Goal: Check status: Check status

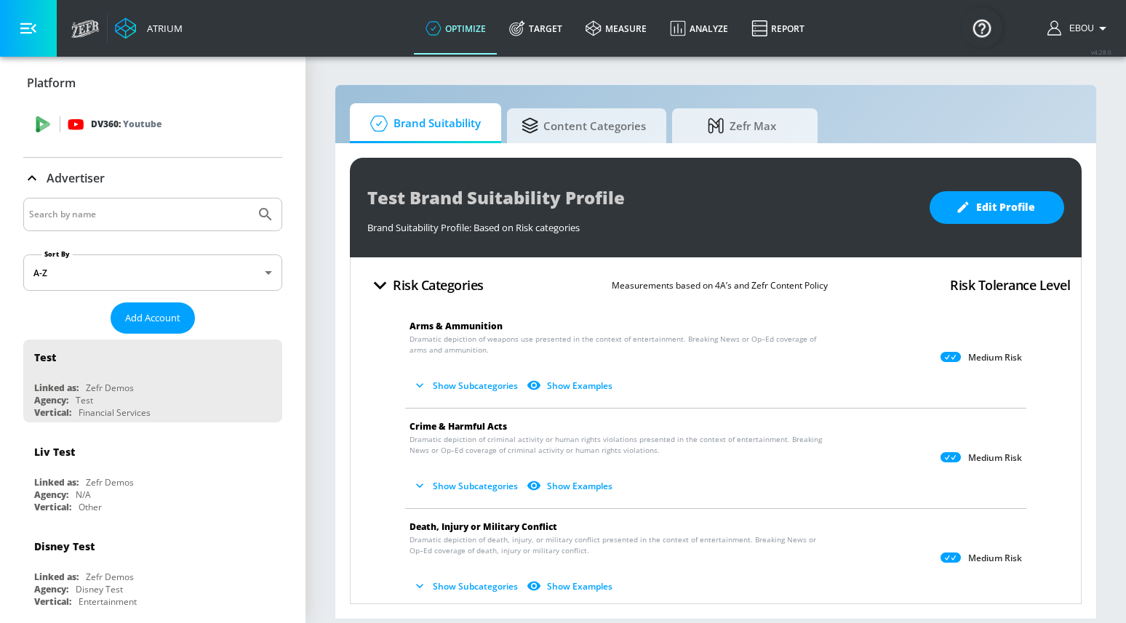
click at [202, 130] on div "DV360: Youtube" at bounding box center [169, 124] width 203 height 16
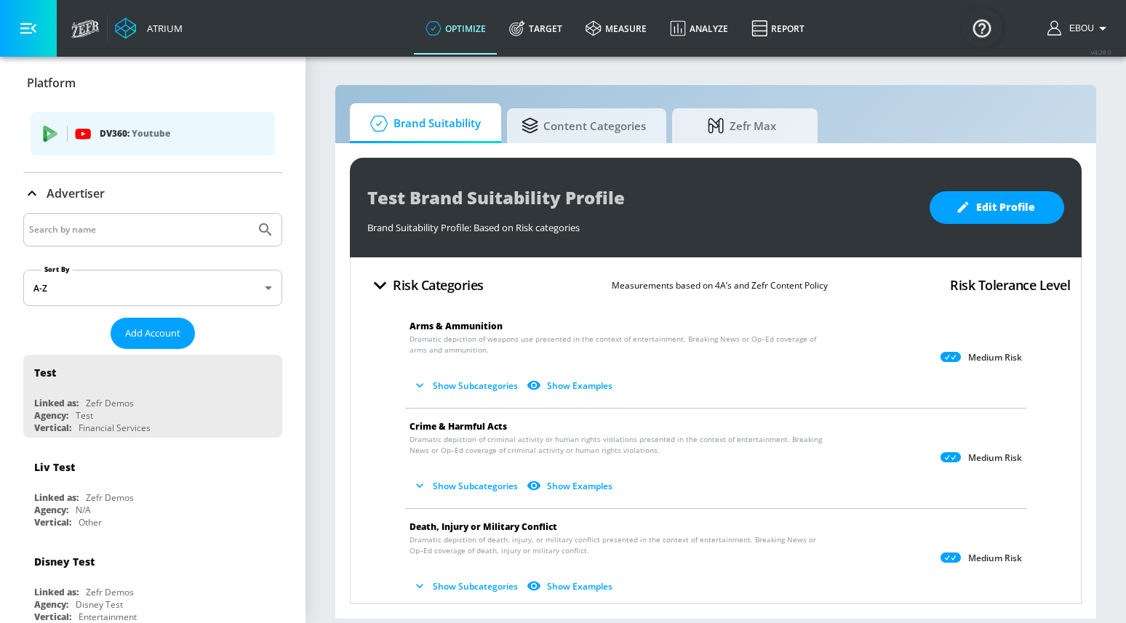
click at [137, 228] on input "Search by name" at bounding box center [139, 229] width 220 height 19
paste input "6690814469"
type input "6690814469"
click at [268, 225] on icon "Submit Search" at bounding box center [265, 229] width 17 height 17
click at [260, 231] on icon "Submit Search" at bounding box center [265, 229] width 12 height 12
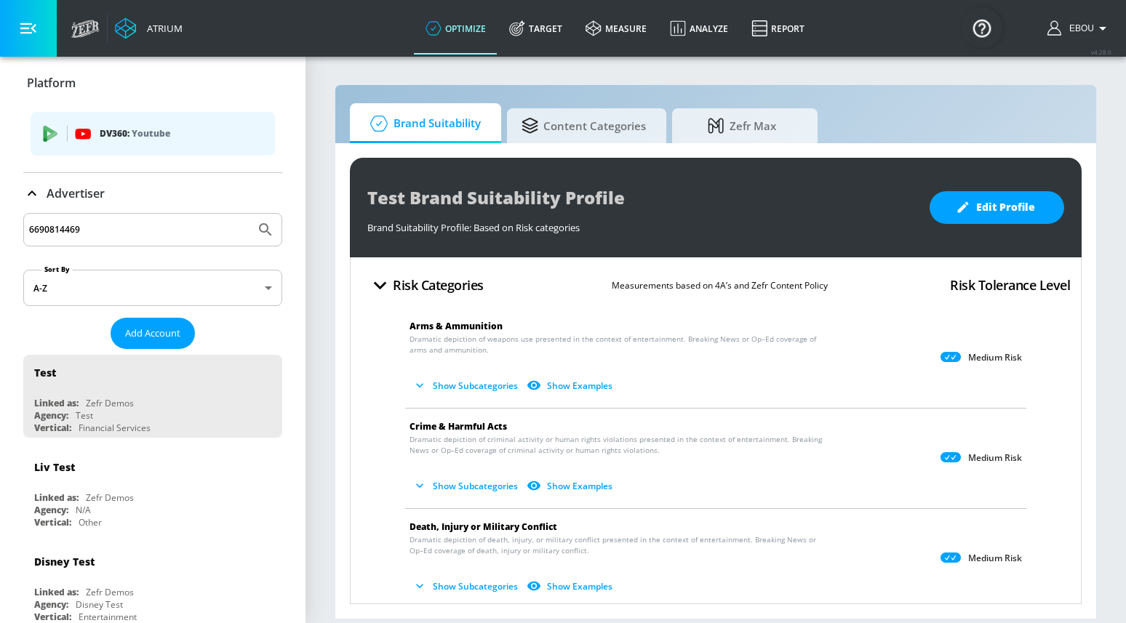
click at [176, 140] on p "DV360: Youtube" at bounding box center [182, 134] width 164 height 16
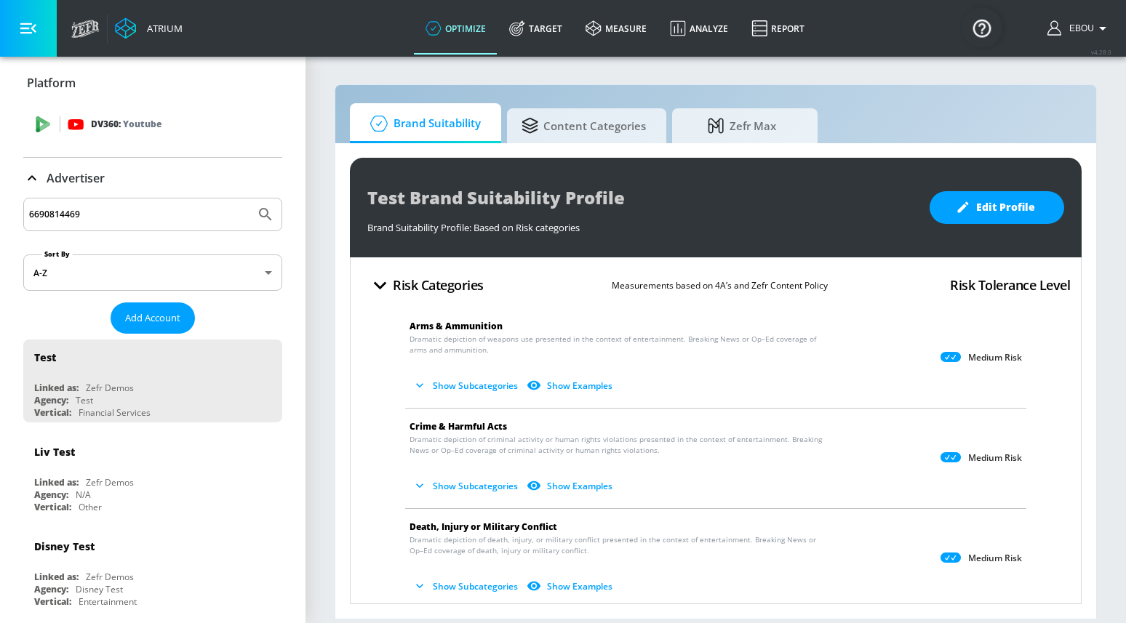
click at [175, 129] on div "DV360: Youtube" at bounding box center [169, 124] width 203 height 16
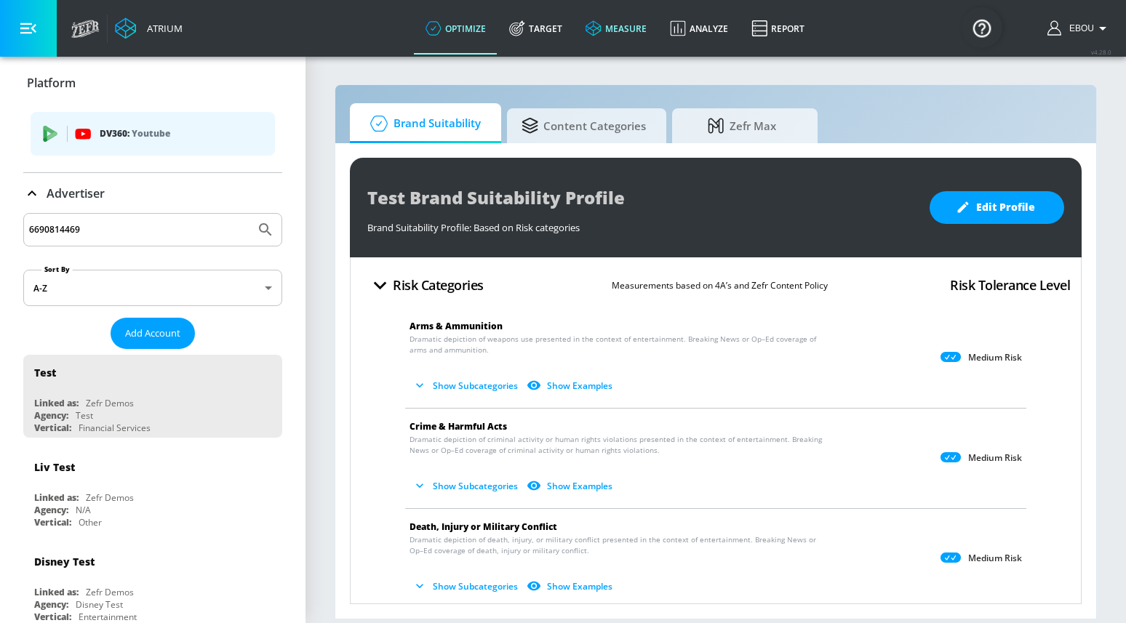
click at [625, 25] on link "measure" at bounding box center [616, 28] width 84 height 52
